Goal: Find contact information: Find contact information

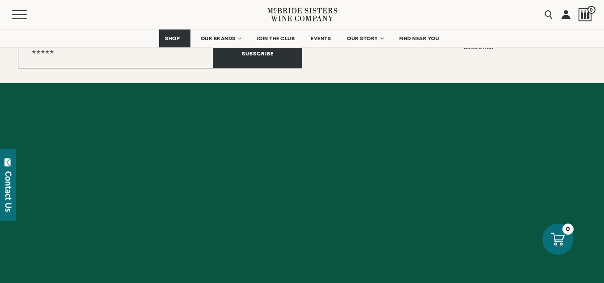
scroll to position [3670, 0]
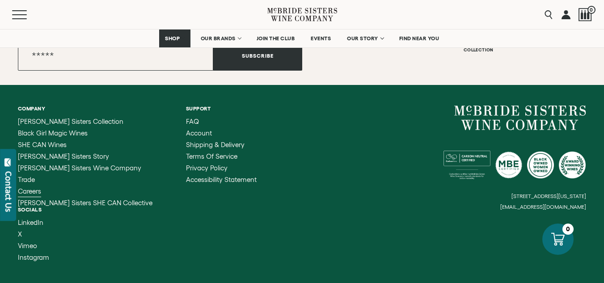
click at [26, 187] on span "Careers" at bounding box center [29, 191] width 23 height 8
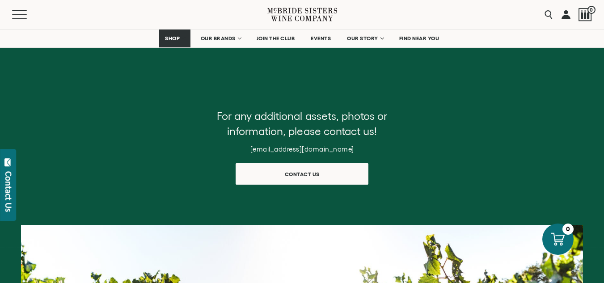
scroll to position [406, 0]
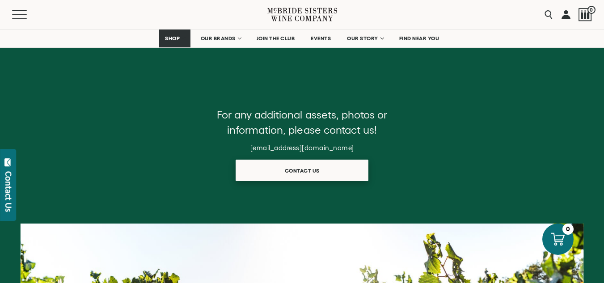
click at [263, 175] on link "Contact us" at bounding box center [302, 170] width 133 height 21
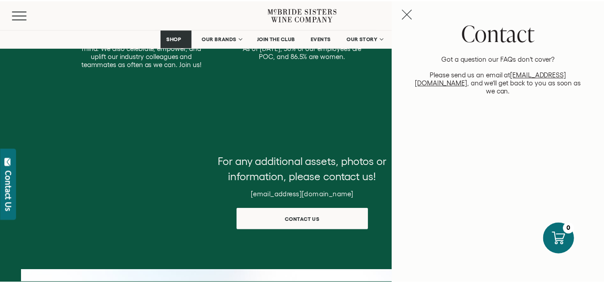
scroll to position [358, 0]
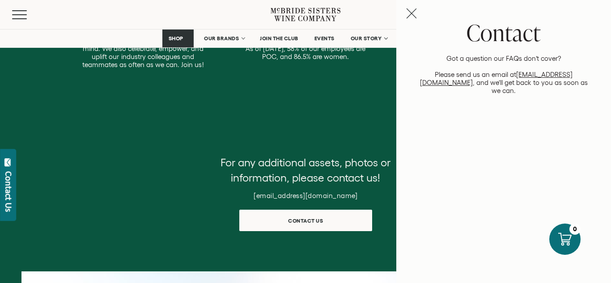
click at [572, 74] on link "[EMAIL_ADDRESS][DOMAIN_NAME]" at bounding box center [496, 79] width 153 height 16
click at [413, 9] on icon "Close contact panel" at bounding box center [411, 13] width 11 height 11
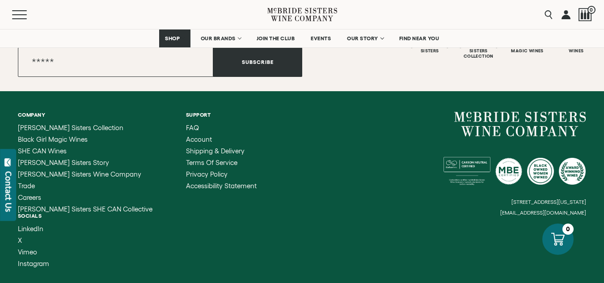
scroll to position [984, 0]
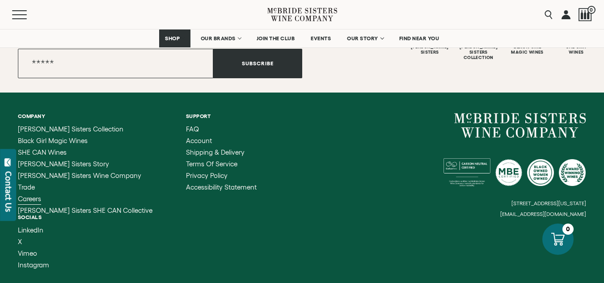
click at [32, 198] on span "Careers" at bounding box center [29, 199] width 23 height 8
